Goal: Transaction & Acquisition: Purchase product/service

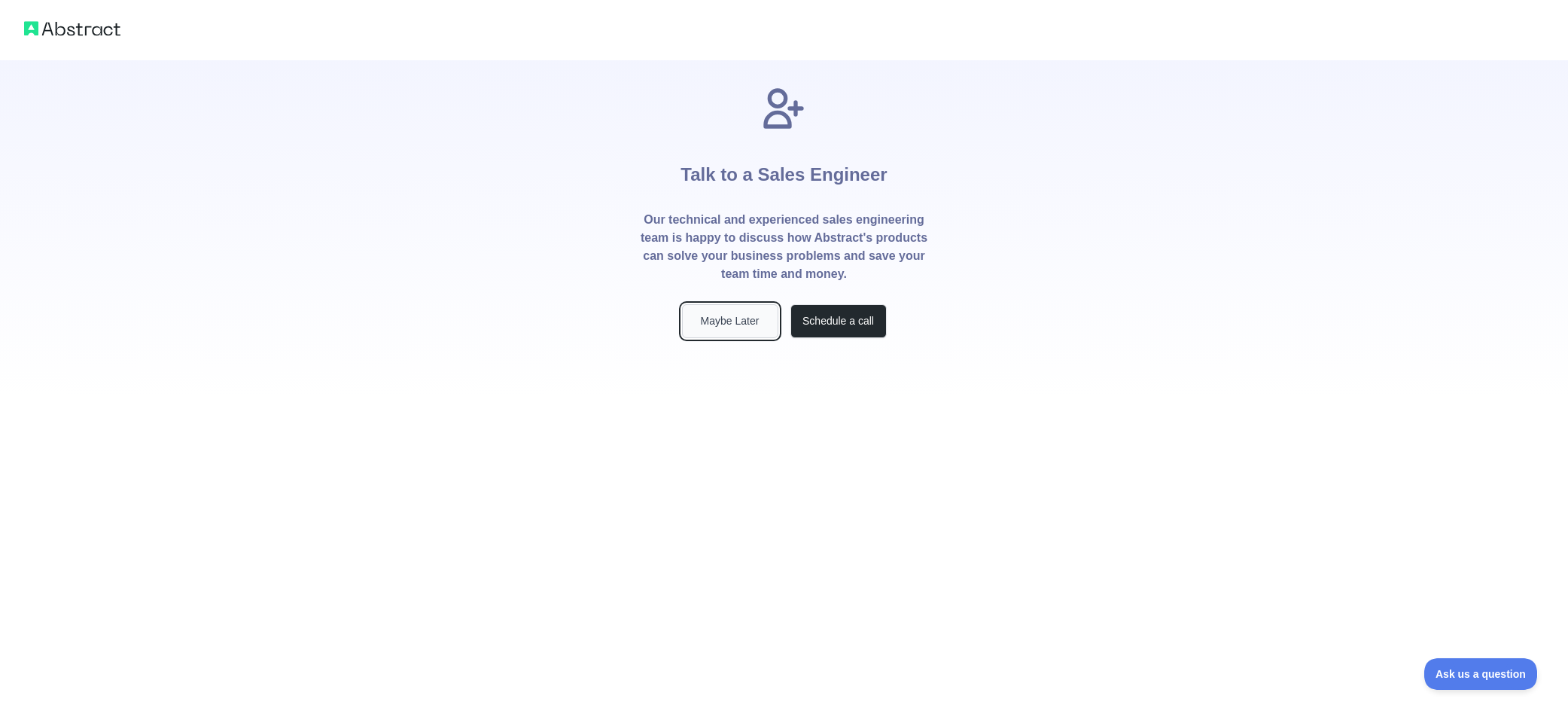
click at [700, 327] on button "Maybe Later" at bounding box center [729, 321] width 96 height 33
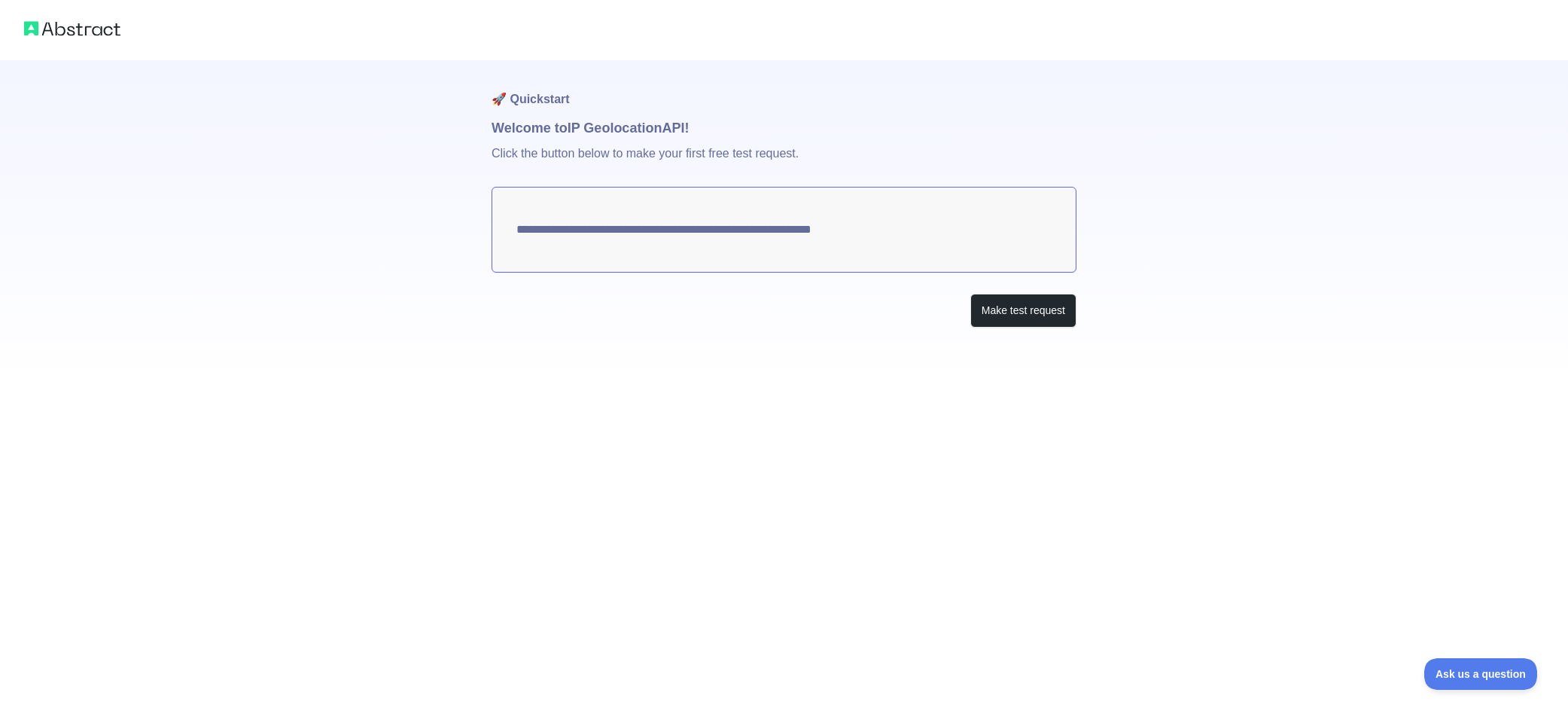
click at [677, 250] on textarea "**********" at bounding box center [784, 229] width 585 height 85
click at [1047, 315] on button "Make test request" at bounding box center [1023, 310] width 106 height 33
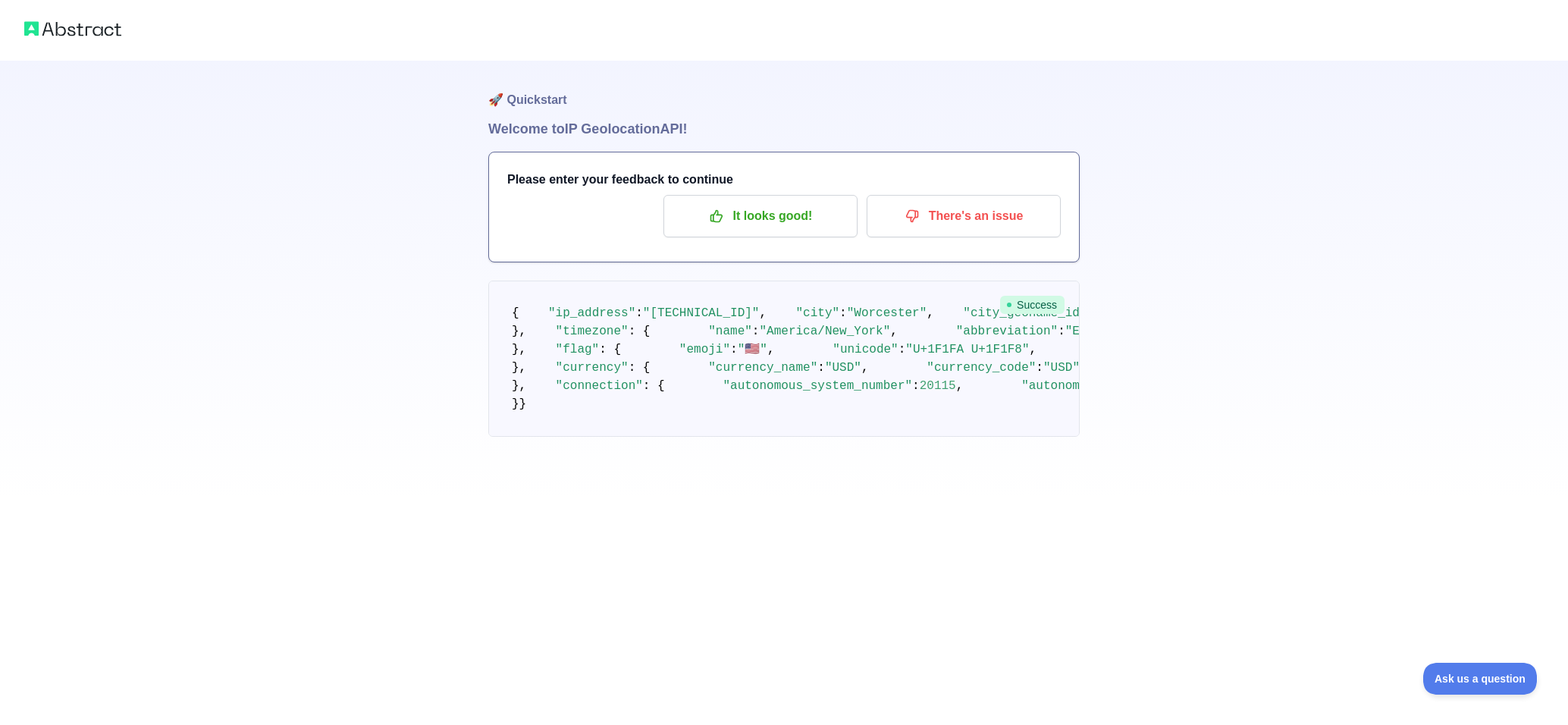
click at [106, 34] on img at bounding box center [72, 29] width 97 height 21
click at [96, 30] on img at bounding box center [72, 29] width 97 height 21
click at [534, 103] on h1 "🚀 Quickstart" at bounding box center [784, 89] width 591 height 58
click at [534, 130] on h1 "Welcome to IP Geolocation API!" at bounding box center [784, 129] width 591 height 21
click at [782, 179] on h3 "Please enter your feedback to continue" at bounding box center [784, 179] width 554 height 19
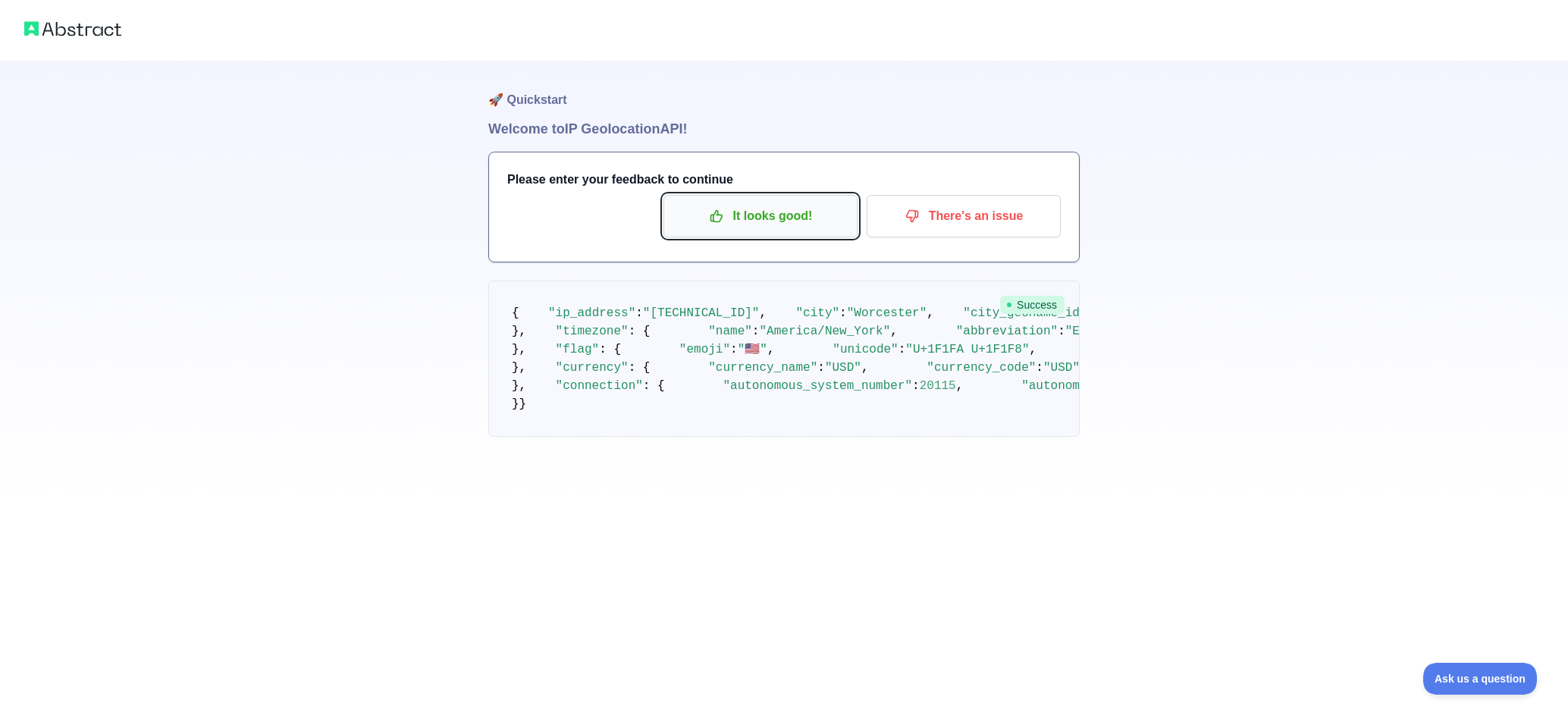
click at [755, 209] on p "It looks good!" at bounding box center [760, 216] width 171 height 26
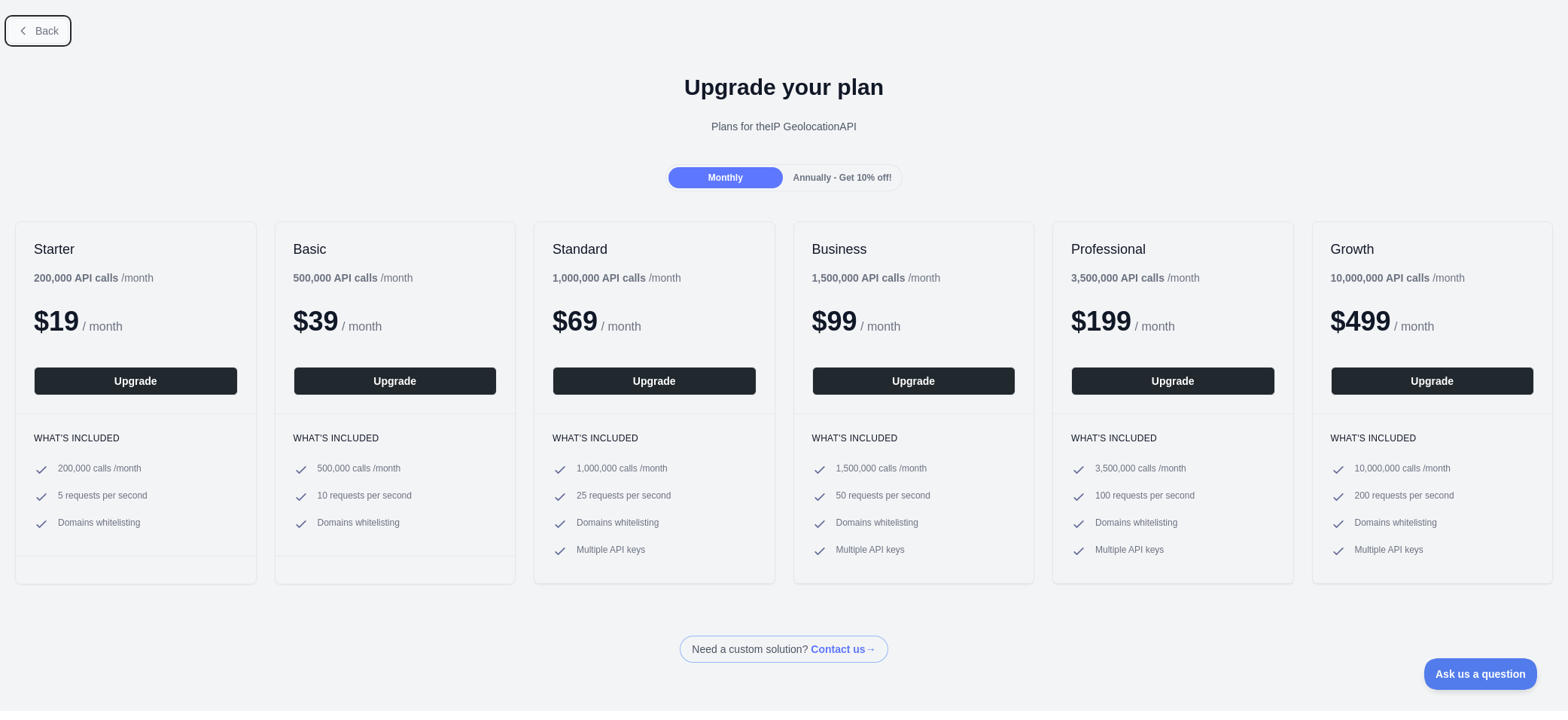
click at [32, 27] on button "Back" at bounding box center [38, 31] width 61 height 26
